Goal: Information Seeking & Learning: Understand process/instructions

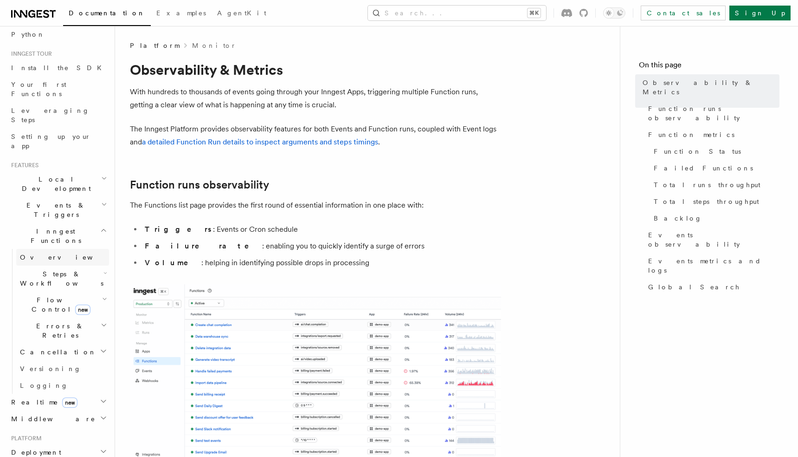
scroll to position [83, 0]
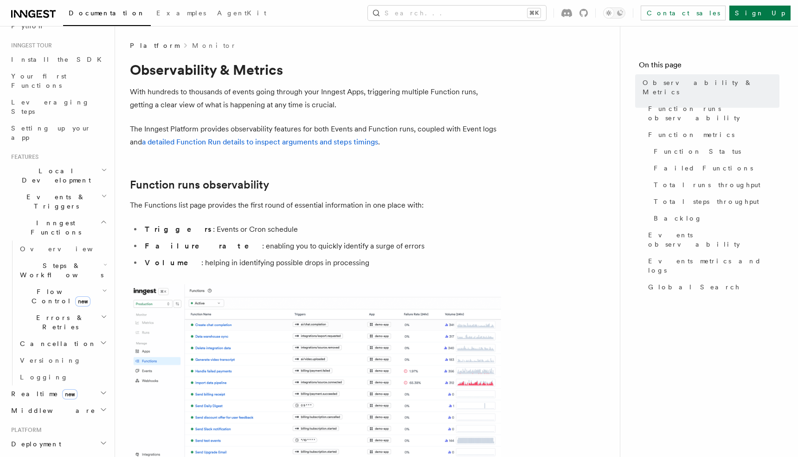
click at [61, 261] on span "Steps & Workflows" at bounding box center [59, 270] width 87 height 19
click at [61, 304] on span "Function steps" at bounding box center [64, 308] width 71 height 9
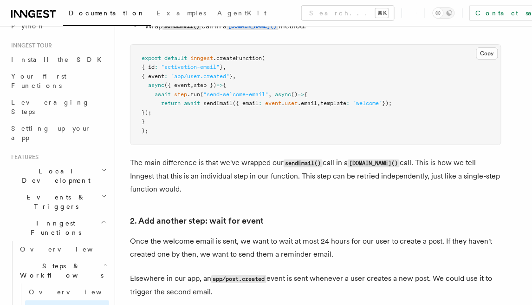
scroll to position [687, 0]
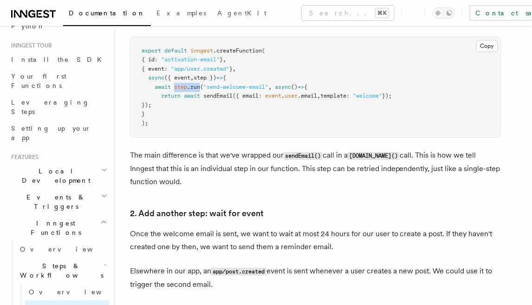
drag, startPoint x: 175, startPoint y: 86, endPoint x: 200, endPoint y: 85, distance: 25.1
click at [200, 85] on span "await step .run ( "send-welcome-email" , async () => {" at bounding box center [225, 87] width 166 height 6
drag, startPoint x: 205, startPoint y: 88, endPoint x: 272, endPoint y: 84, distance: 67.4
click at [272, 84] on span "await step .run ( "send-welcome-email" , async () => {" at bounding box center [225, 87] width 166 height 6
click at [337, 72] on pre "export default inngest .createFunction ( { id : "activation-email" } , { event …" at bounding box center [315, 87] width 370 height 100
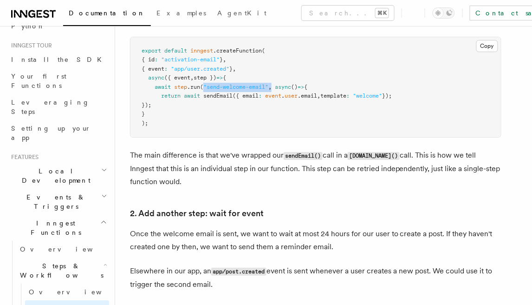
drag, startPoint x: 274, startPoint y: 86, endPoint x: 205, endPoint y: 88, distance: 68.7
click at [205, 88] on span "await step .run ( "send-welcome-email" , async () => {" at bounding box center [225, 87] width 166 height 6
click at [292, 77] on pre "export default inngest .createFunction ( { id : "activation-email" } , { event …" at bounding box center [315, 87] width 370 height 100
click at [262, 89] on span ""send-welcome-email"" at bounding box center [235, 87] width 65 height 6
drag, startPoint x: 262, startPoint y: 89, endPoint x: 211, endPoint y: 89, distance: 51.5
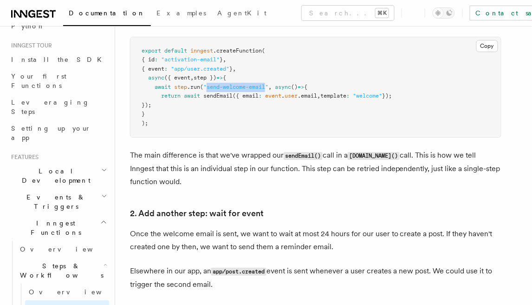
click at [211, 89] on span ""send-welcome-email"" at bounding box center [235, 87] width 65 height 6
click at [286, 71] on pre "export default inngest .createFunction ( { id : "activation-email" } , { event …" at bounding box center [315, 87] width 370 height 100
drag, startPoint x: 270, startPoint y: 88, endPoint x: 209, endPoint y: 85, distance: 60.9
click at [209, 84] on span ""send-welcome-email"" at bounding box center [235, 87] width 65 height 6
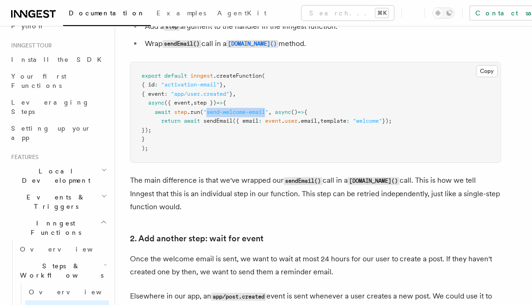
scroll to position [654, 0]
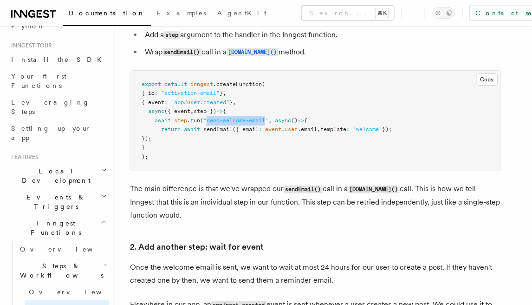
drag, startPoint x: 153, startPoint y: 121, endPoint x: 204, endPoint y: 136, distance: 52.7
click at [204, 136] on pre "export default inngest .createFunction ( { id : "activation-email" } , { event …" at bounding box center [315, 121] width 370 height 100
click at [205, 138] on pre "export default inngest .createFunction ( { id : "activation-email" } , { event …" at bounding box center [315, 121] width 370 height 100
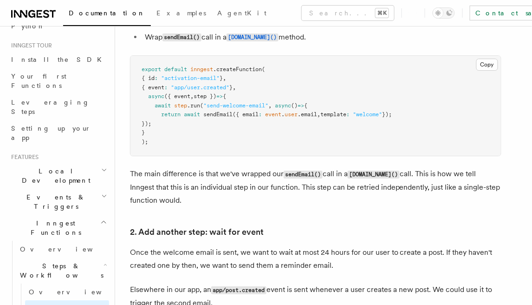
drag, startPoint x: 155, startPoint y: 104, endPoint x: 182, endPoint y: 125, distance: 33.8
click at [182, 125] on pre "export default inngest .createFunction ( { id : "activation-email" } , { event …" at bounding box center [315, 106] width 370 height 100
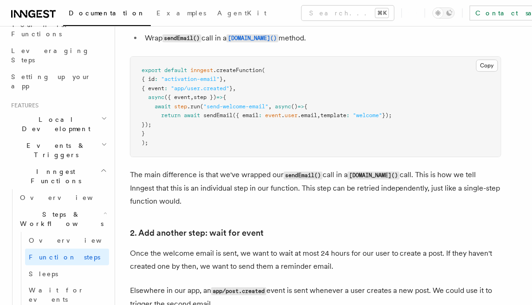
scroll to position [661, 0]
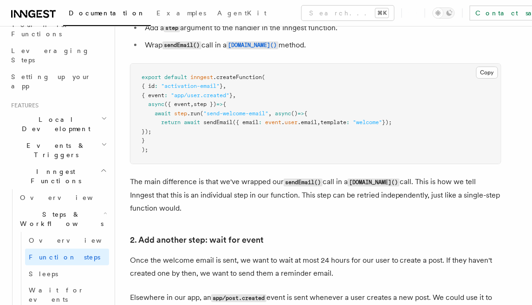
click at [178, 112] on span "step" at bounding box center [180, 113] width 13 height 6
drag, startPoint x: 178, startPoint y: 112, endPoint x: 196, endPoint y: 112, distance: 17.6
click at [196, 112] on span "await step .run ( "send-welcome-email" , async () => {" at bounding box center [225, 113] width 166 height 6
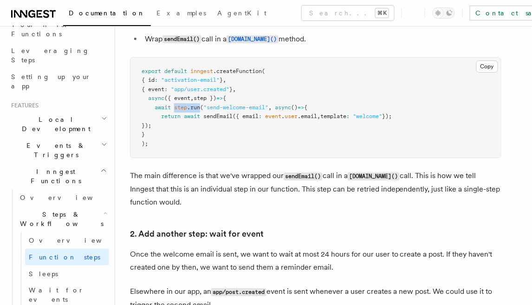
scroll to position [665, 0]
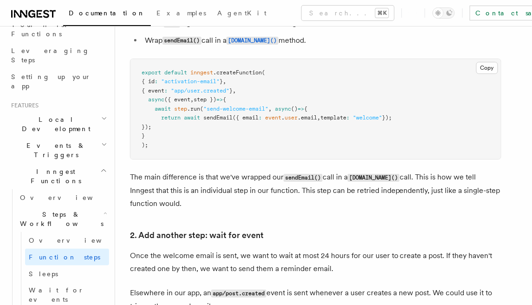
click at [179, 123] on pre "export default inngest .createFunction ( { id : "activation-email" } , { event …" at bounding box center [315, 109] width 370 height 100
drag, startPoint x: 150, startPoint y: 104, endPoint x: 188, endPoint y: 129, distance: 45.4
click at [188, 129] on pre "export default inngest .createFunction ( { id : "activation-email" } , { event …" at bounding box center [315, 109] width 370 height 100
